Goal: Task Accomplishment & Management: Use online tool/utility

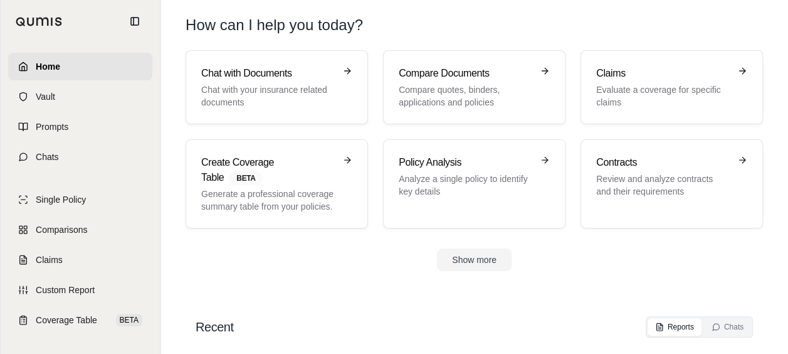
click at [55, 68] on span "Home" at bounding box center [48, 66] width 24 height 13
click at [645, 78] on h3 "Claims" at bounding box center [663, 73] width 134 height 15
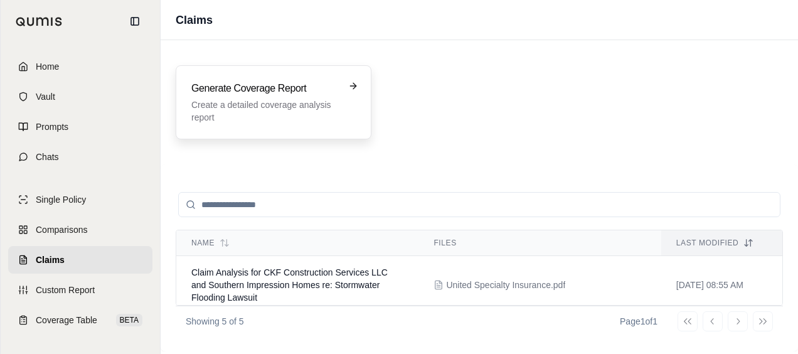
click at [263, 108] on p "Create a detailed coverage analysis report" at bounding box center [264, 110] width 147 height 25
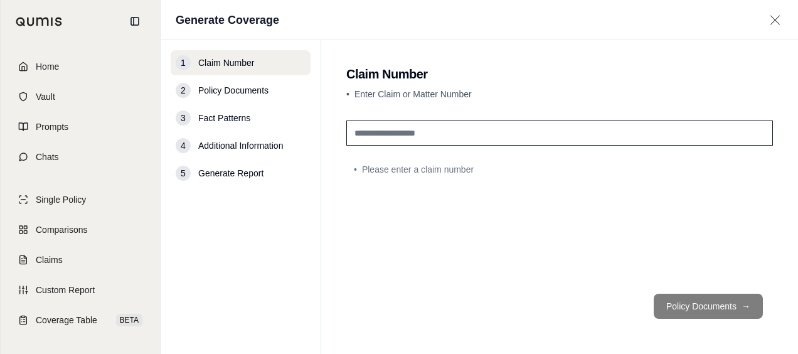
click at [421, 133] on input "text" at bounding box center [559, 132] width 426 height 25
type input "*"
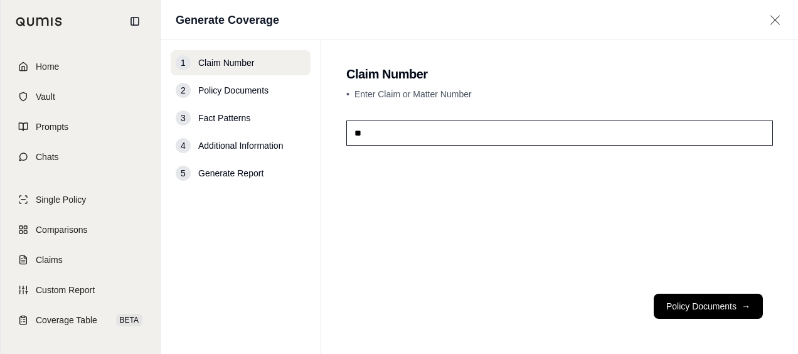
type input "*"
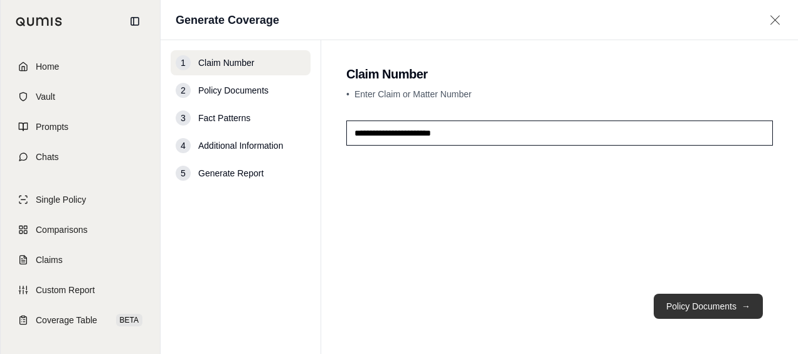
type input "**********"
click at [677, 311] on button "Policy Documents →" at bounding box center [707, 305] width 109 height 25
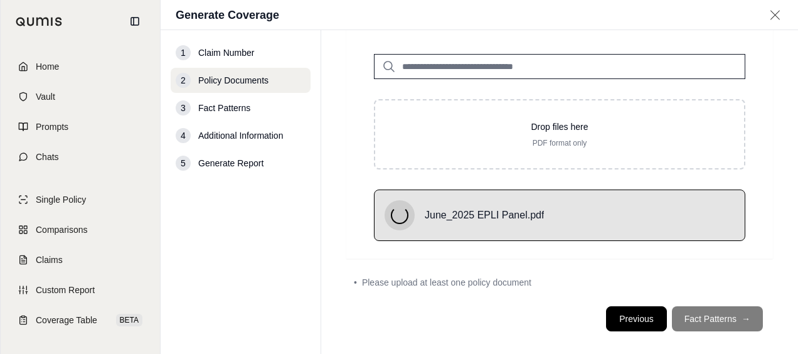
scroll to position [108, 0]
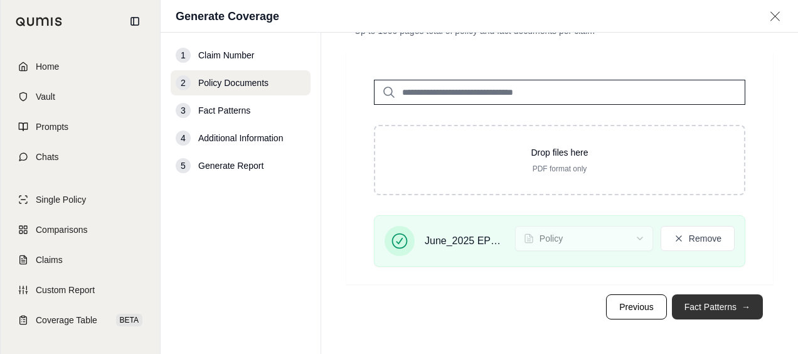
click at [685, 307] on button "Fact Patterns →" at bounding box center [717, 306] width 91 height 25
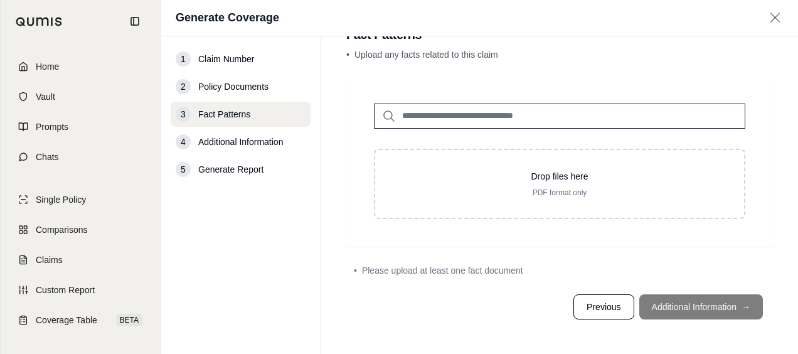
click at [678, 311] on footer "Previous Additional Information →" at bounding box center [559, 306] width 426 height 45
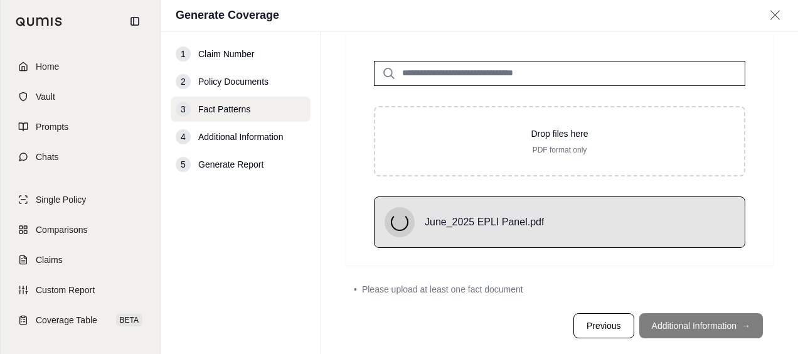
scroll to position [58, 0]
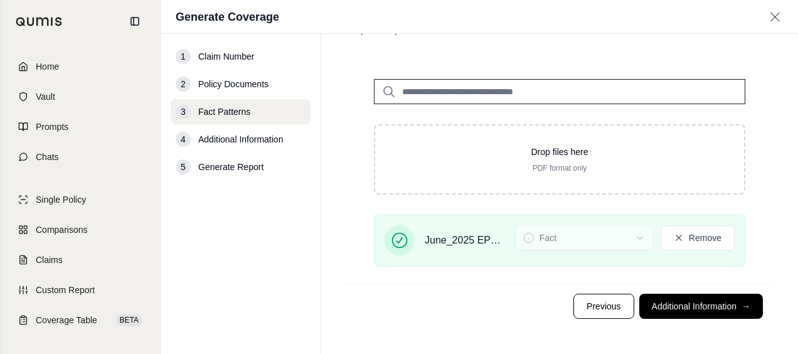
click at [671, 327] on footer "Previous Additional Information →" at bounding box center [559, 305] width 426 height 45
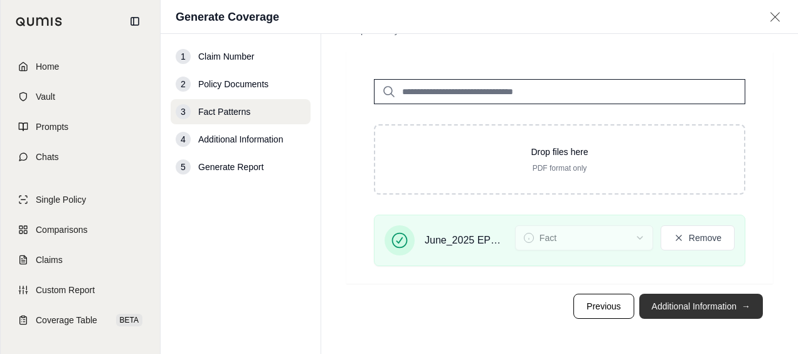
click at [678, 316] on button "Additional Information →" at bounding box center [701, 305] width 124 height 25
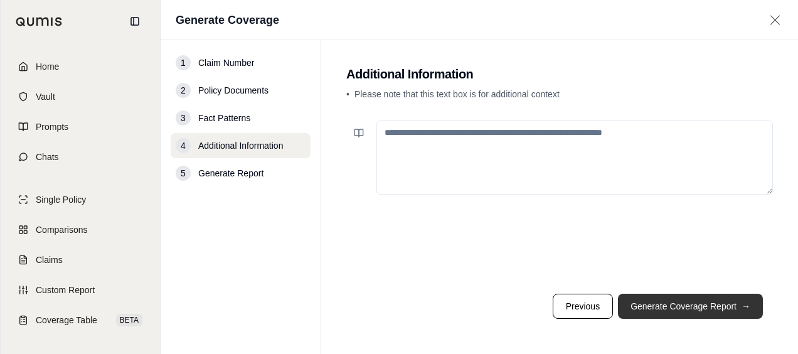
click at [676, 308] on button "Generate Coverage Report →" at bounding box center [690, 305] width 145 height 25
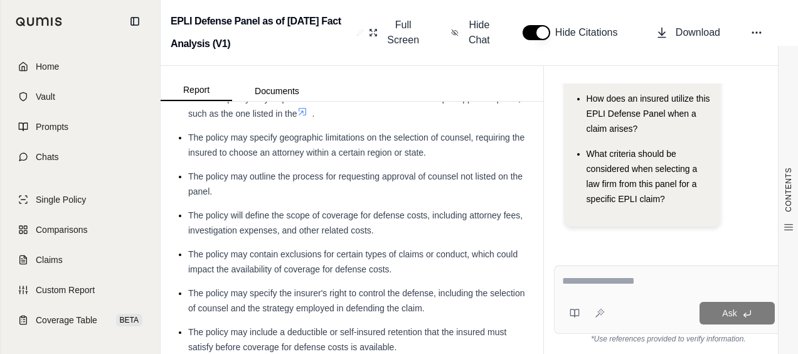
scroll to position [815, 0]
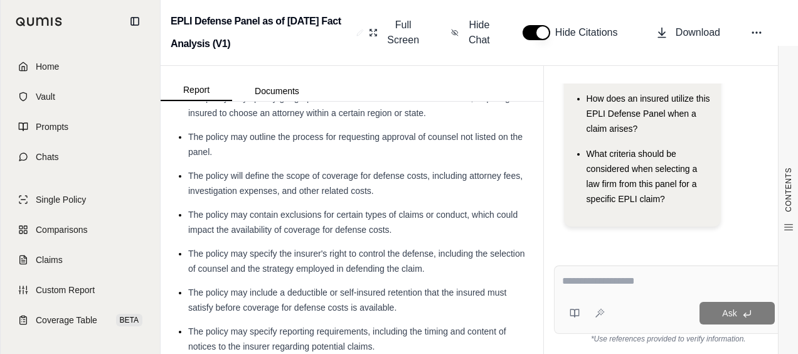
click at [584, 280] on textarea at bounding box center [668, 280] width 213 height 15
type textarea "**********"
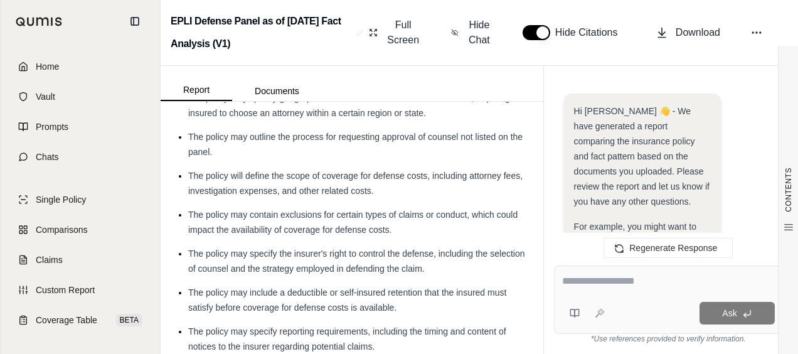
scroll to position [1076, 0]
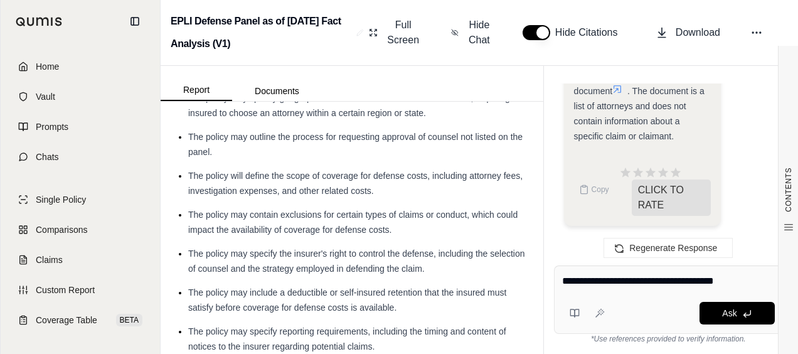
type textarea "**********"
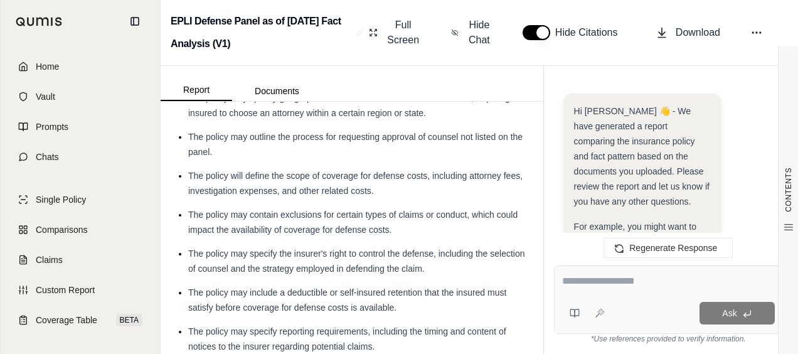
scroll to position [1749, 0]
